Goal: Information Seeking & Learning: Learn about a topic

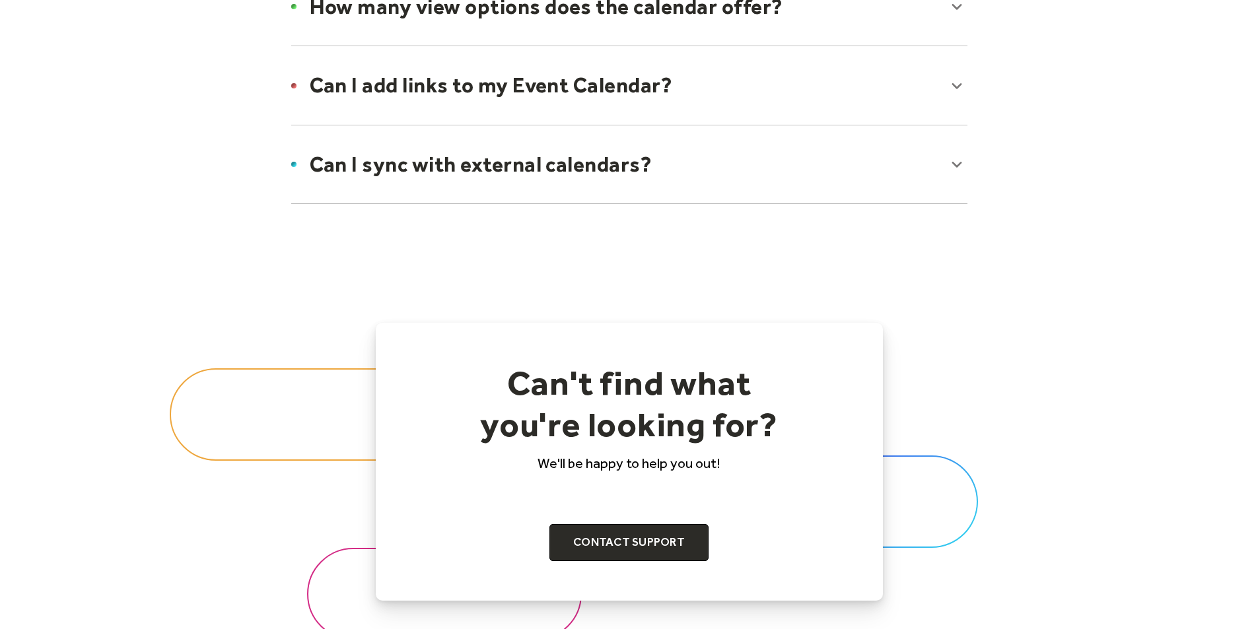
scroll to position [1189, 0]
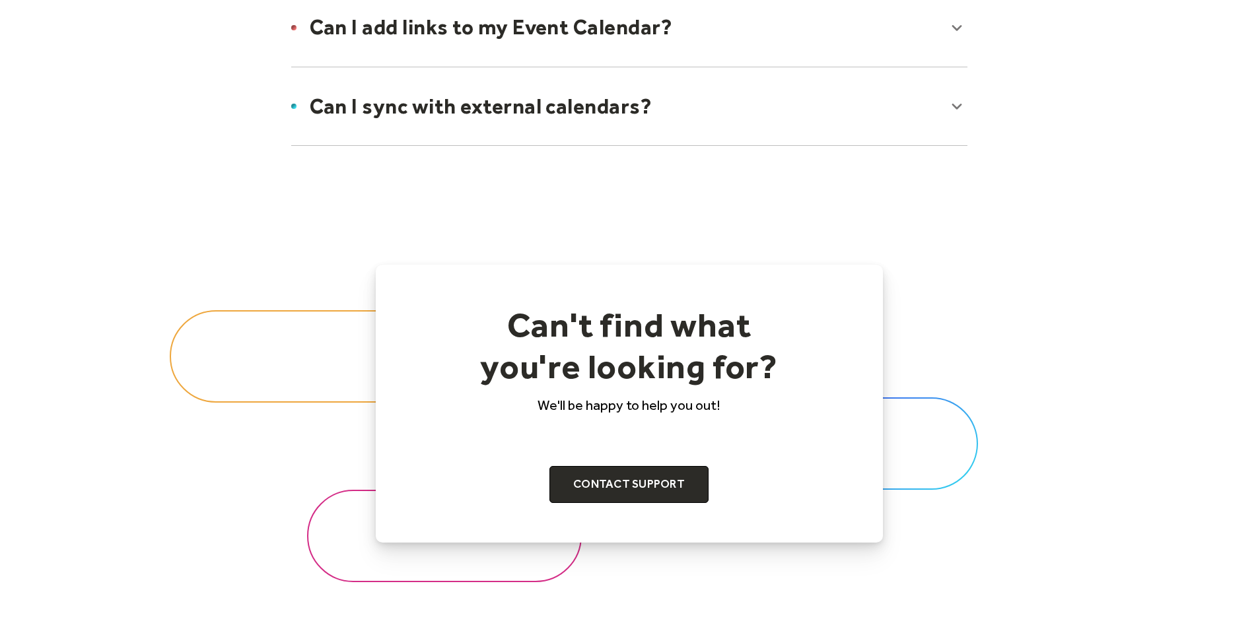
click at [489, 121] on div at bounding box center [629, 106] width 703 height 81
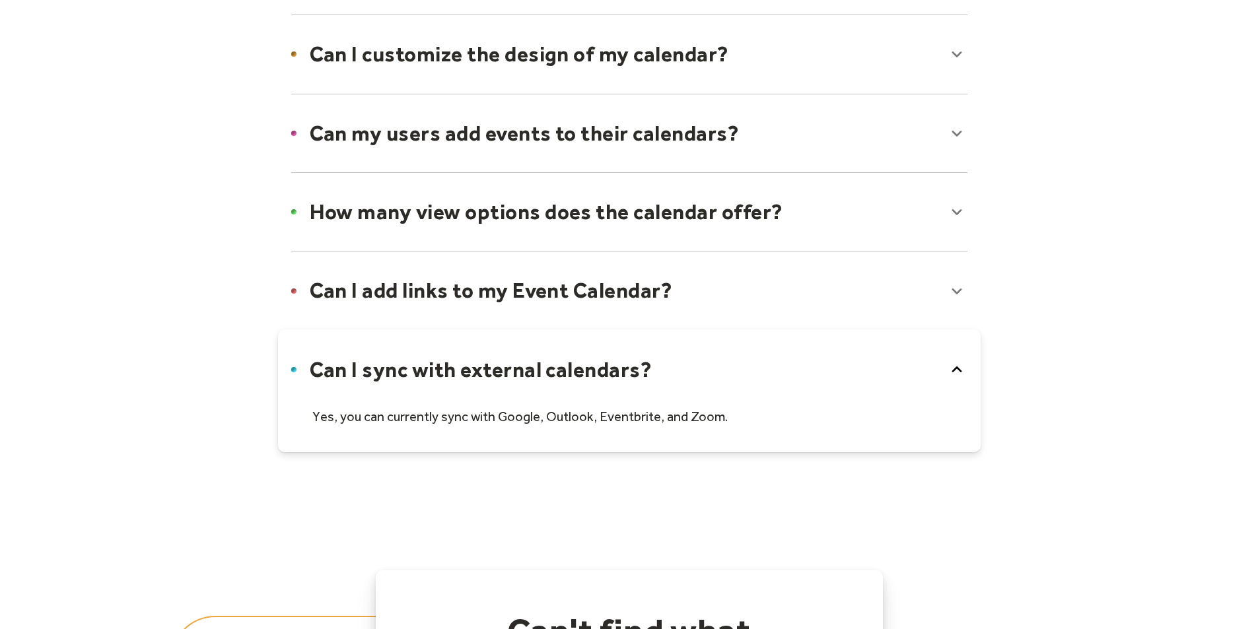
scroll to position [925, 0]
click at [490, 206] on div at bounding box center [629, 212] width 703 height 81
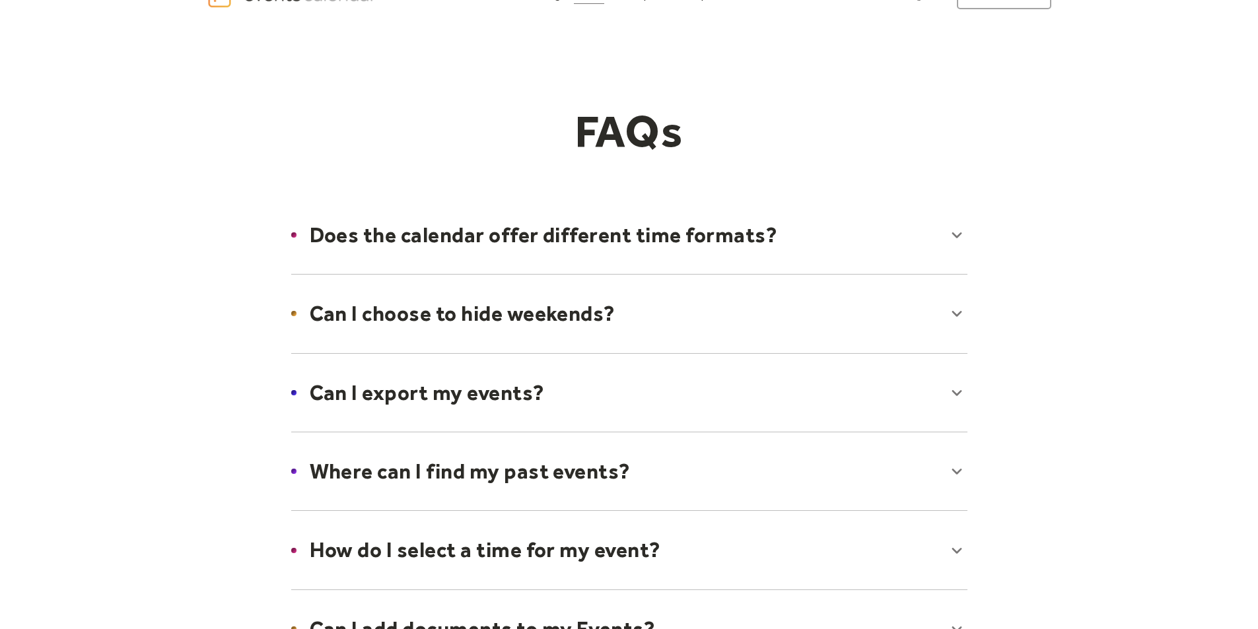
scroll to position [0, 0]
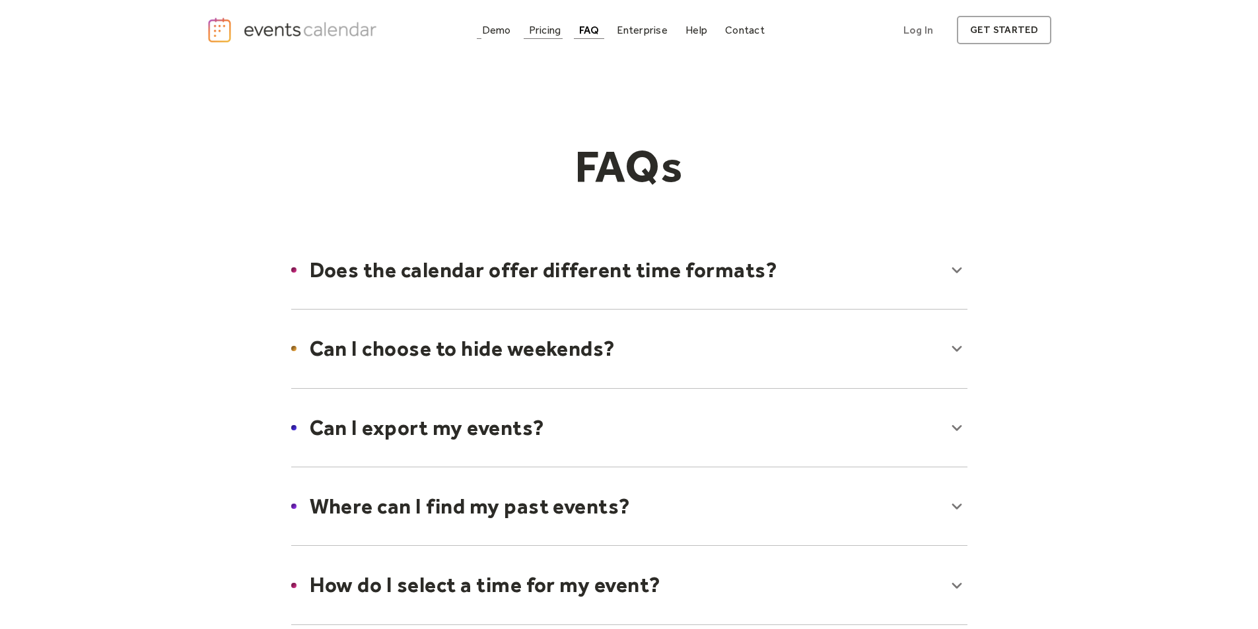
click at [538, 32] on div "Pricing" at bounding box center [545, 29] width 32 height 7
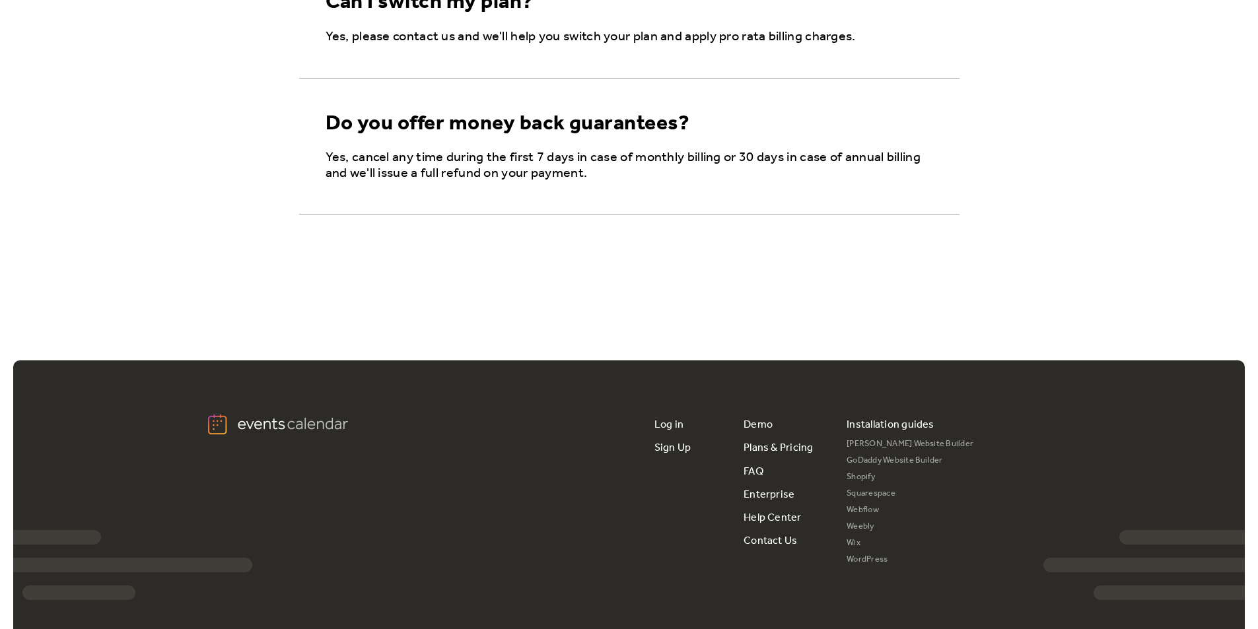
scroll to position [2403, 0]
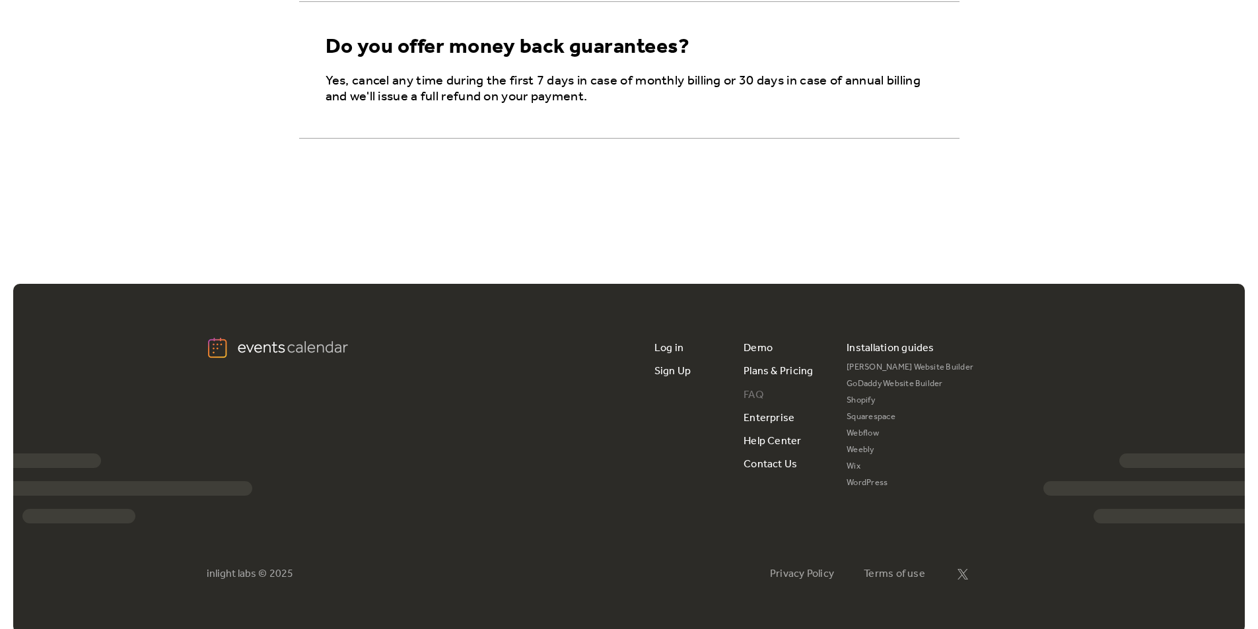
click at [758, 390] on link "FAQ" at bounding box center [754, 395] width 20 height 23
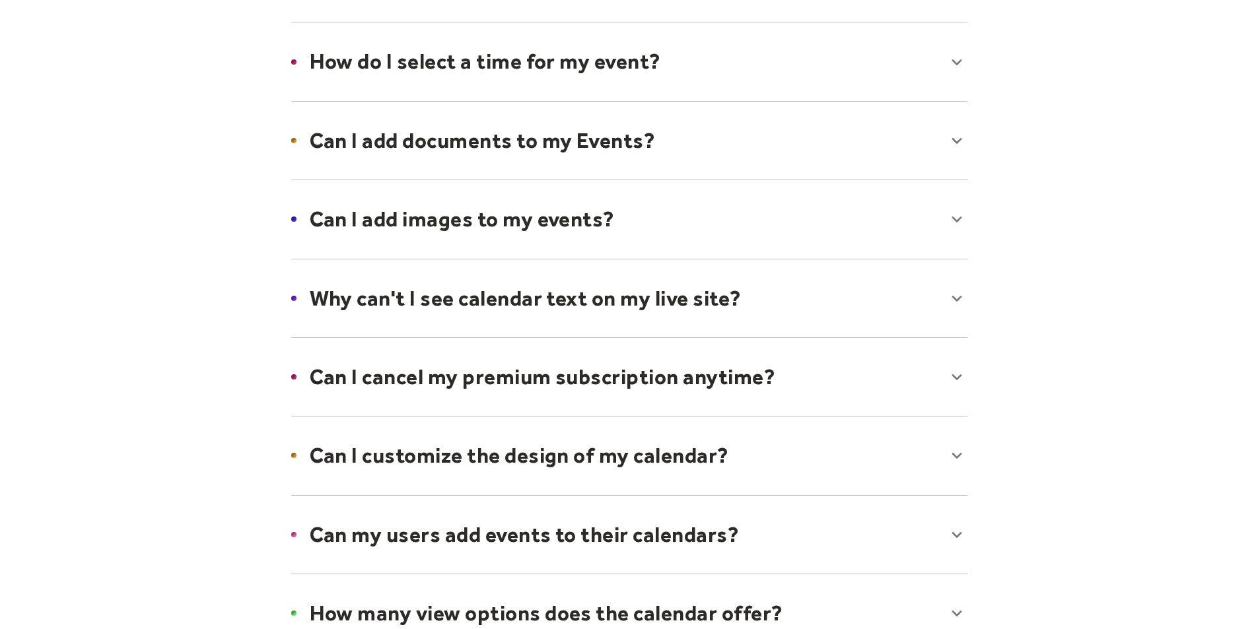
scroll to position [528, 0]
